Goal: Task Accomplishment & Management: Use online tool/utility

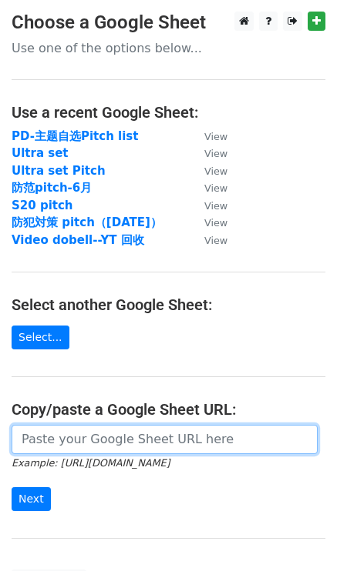
click at [74, 438] on input "url" at bounding box center [165, 439] width 306 height 29
paste input "[URL][DOMAIN_NAME]"
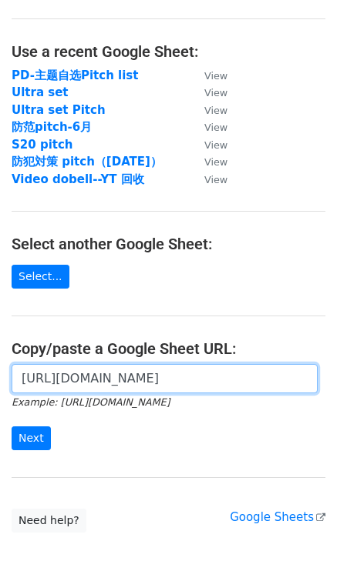
scroll to position [77, 0]
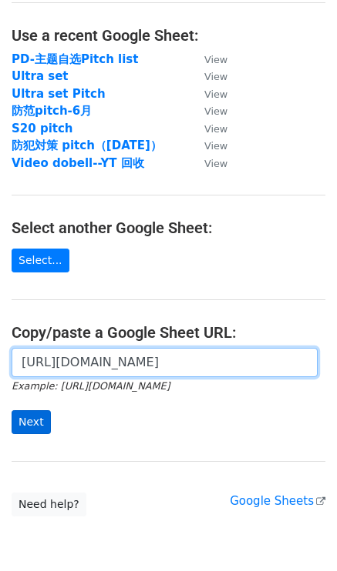
type input "[URL][DOMAIN_NAME]"
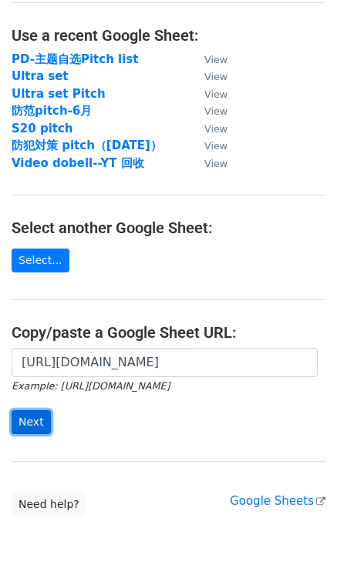
click at [34, 420] on input "Next" at bounding box center [31, 422] width 39 height 24
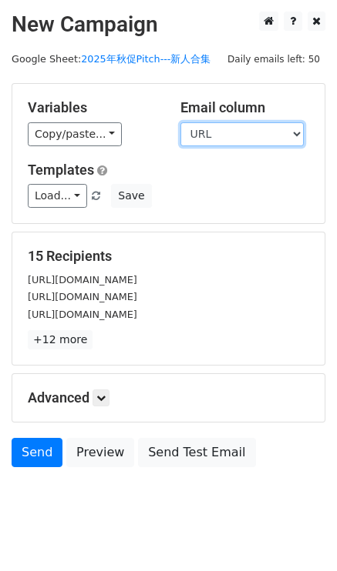
click at [191, 137] on select "KOL URL 邮箱" at bounding box center [241, 134] width 123 height 24
select select "邮箱"
click at [180, 122] on select "KOL URL 邮箱" at bounding box center [241, 134] width 123 height 24
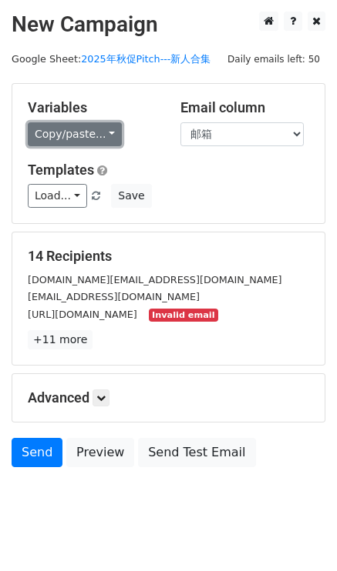
click at [99, 136] on link "Copy/paste..." at bounding box center [75, 134] width 94 height 24
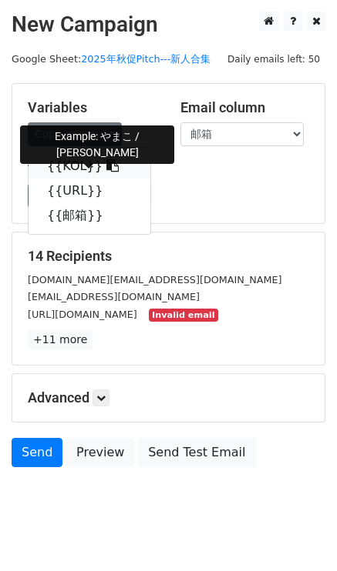
click at [106, 167] on icon at bounding box center [112, 165] width 12 height 12
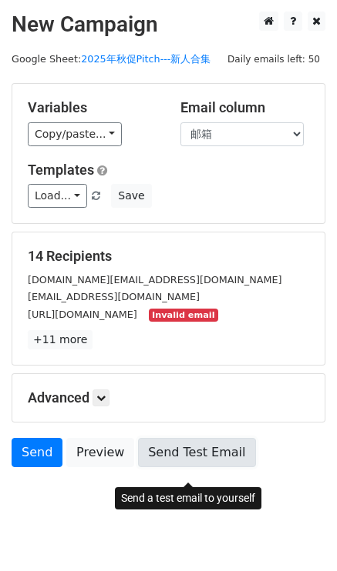
click at [176, 467] on link "Send Test Email" at bounding box center [196, 452] width 117 height 29
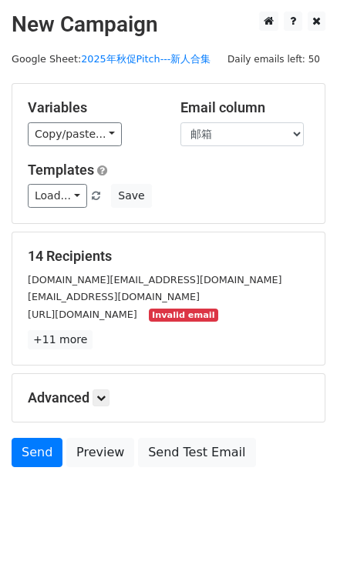
click at [109, 323] on div "[URL][DOMAIN_NAME] Invalid email" at bounding box center [168, 315] width 304 height 18
click at [149, 322] on small "Invalid email" at bounding box center [183, 315] width 69 height 13
click at [63, 350] on link "+11 more" at bounding box center [60, 339] width 65 height 19
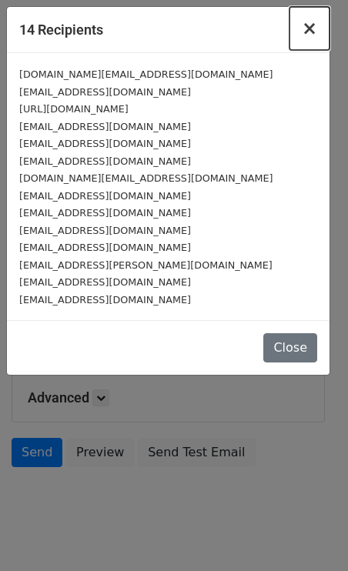
click at [310, 29] on span "×" at bounding box center [309, 29] width 15 height 22
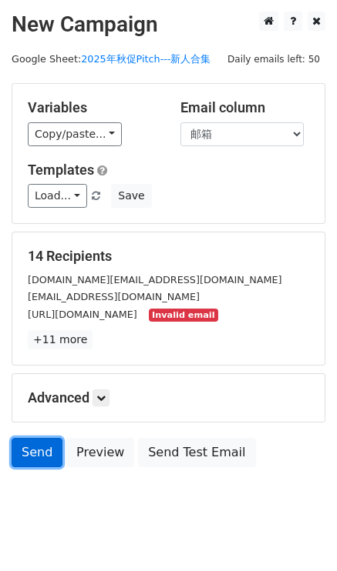
click at [31, 467] on link "Send" at bounding box center [37, 452] width 51 height 29
